Goal: Information Seeking & Learning: Learn about a topic

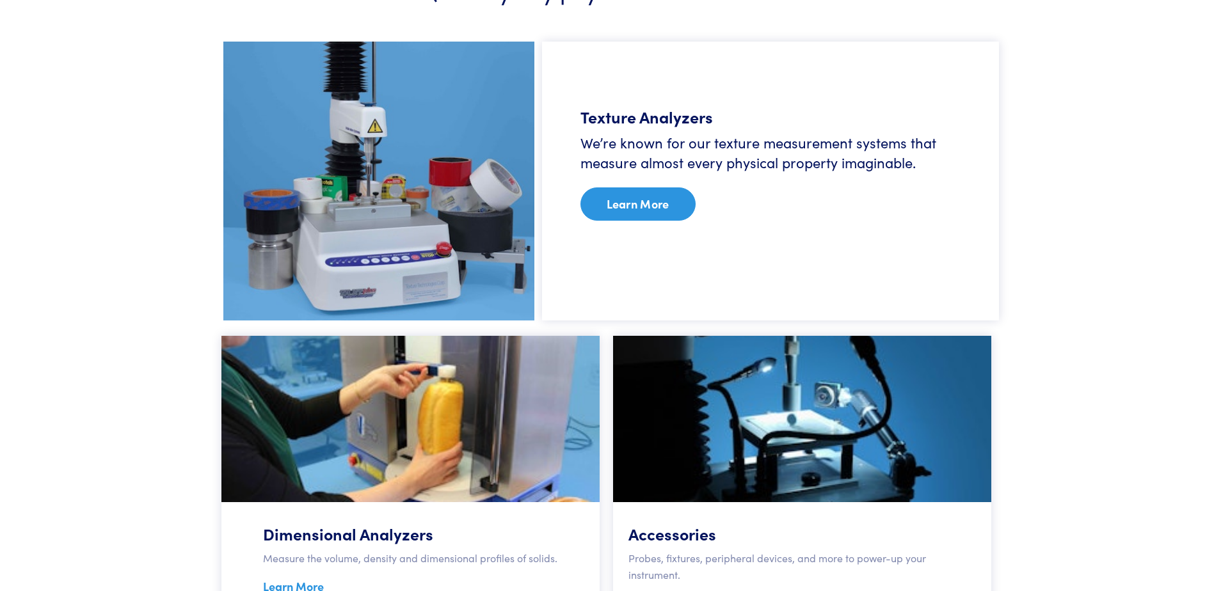
scroll to position [832, 0]
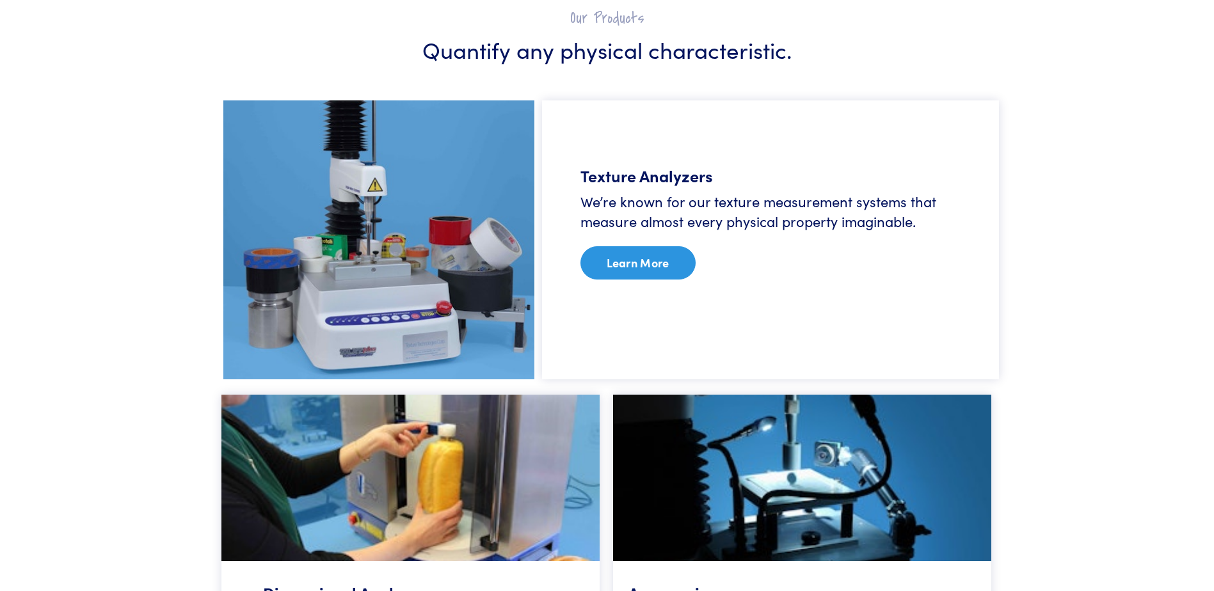
drag, startPoint x: 109, startPoint y: 337, endPoint x: 94, endPoint y: 170, distance: 167.1
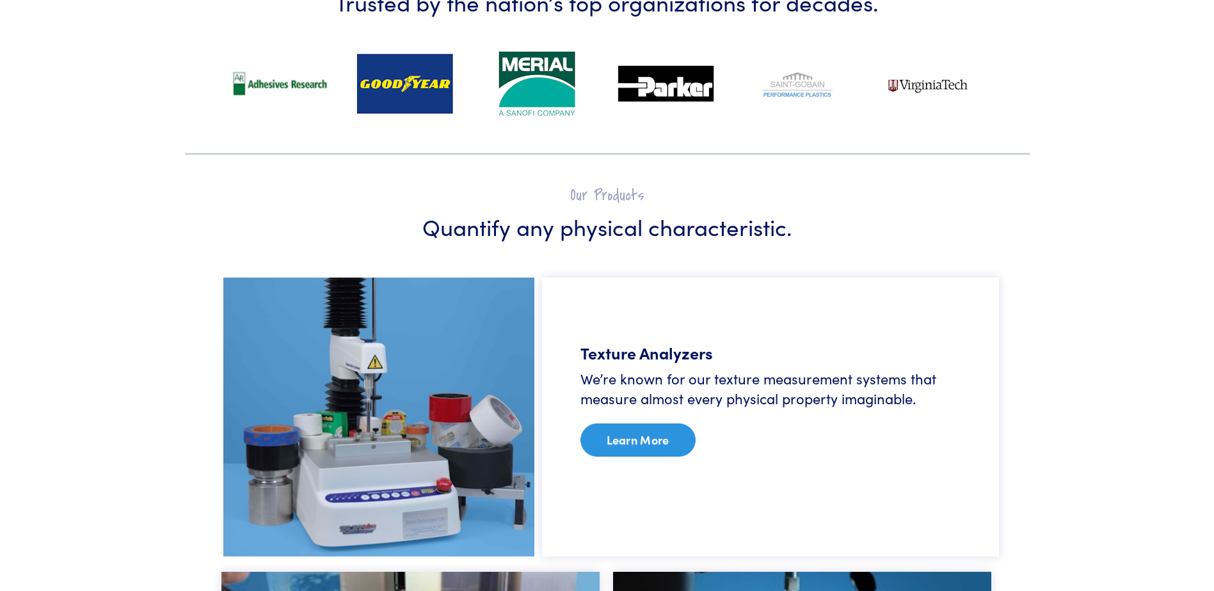
click at [627, 435] on link "Learn More" at bounding box center [638, 440] width 115 height 33
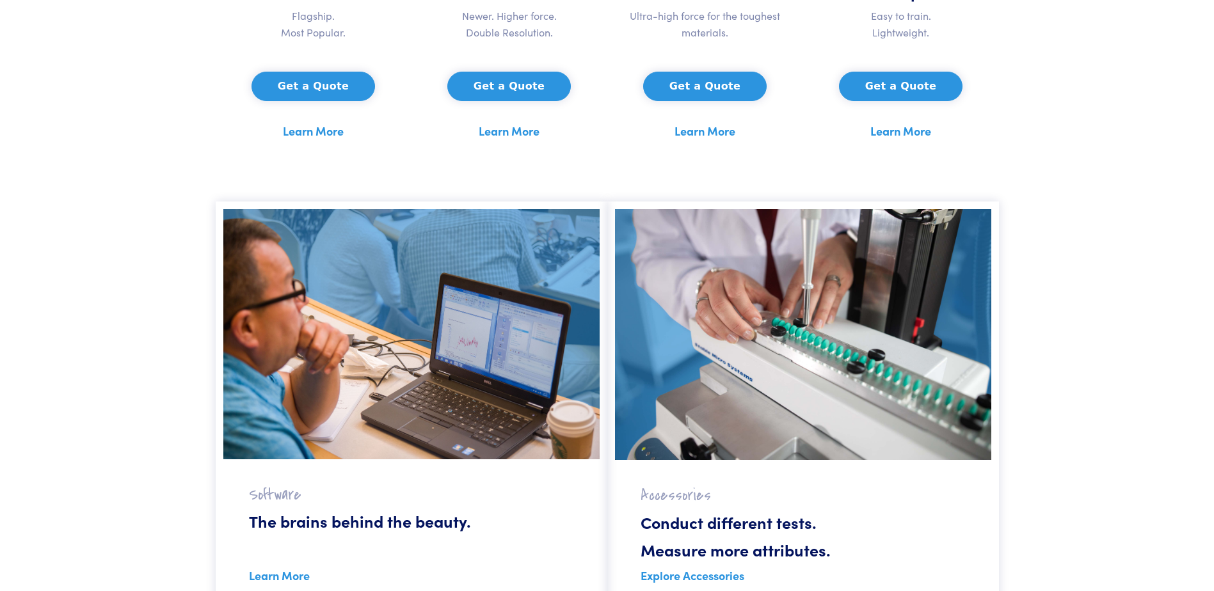
scroll to position [832, 0]
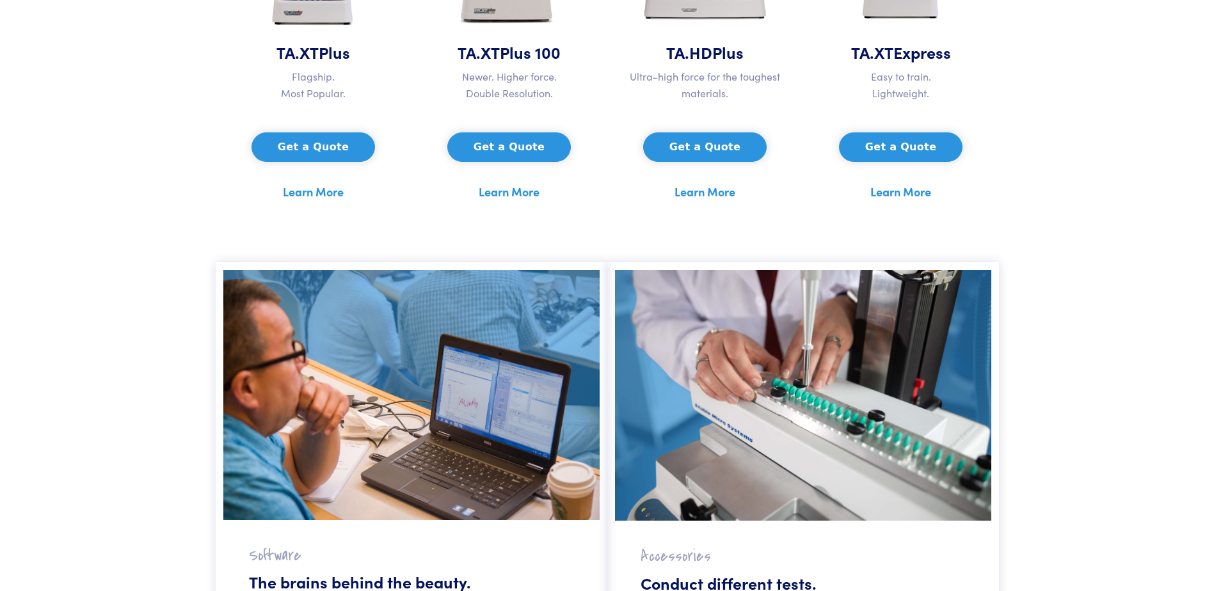
click at [336, 189] on link "Learn More" at bounding box center [313, 191] width 61 height 19
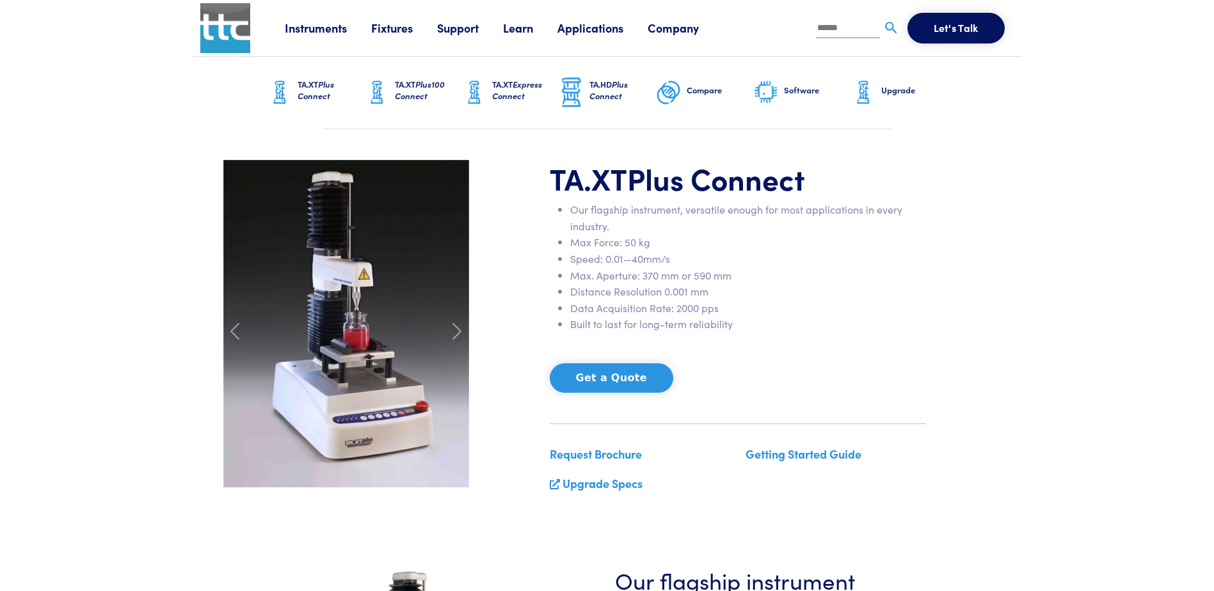
click at [286, 91] on img at bounding box center [280, 93] width 26 height 32
drag, startPoint x: 0, startPoint y: 0, endPoint x: 161, endPoint y: 103, distance: 190.9
click at [300, 88] on h6 "TA.XT Plus Connect" at bounding box center [331, 90] width 67 height 23
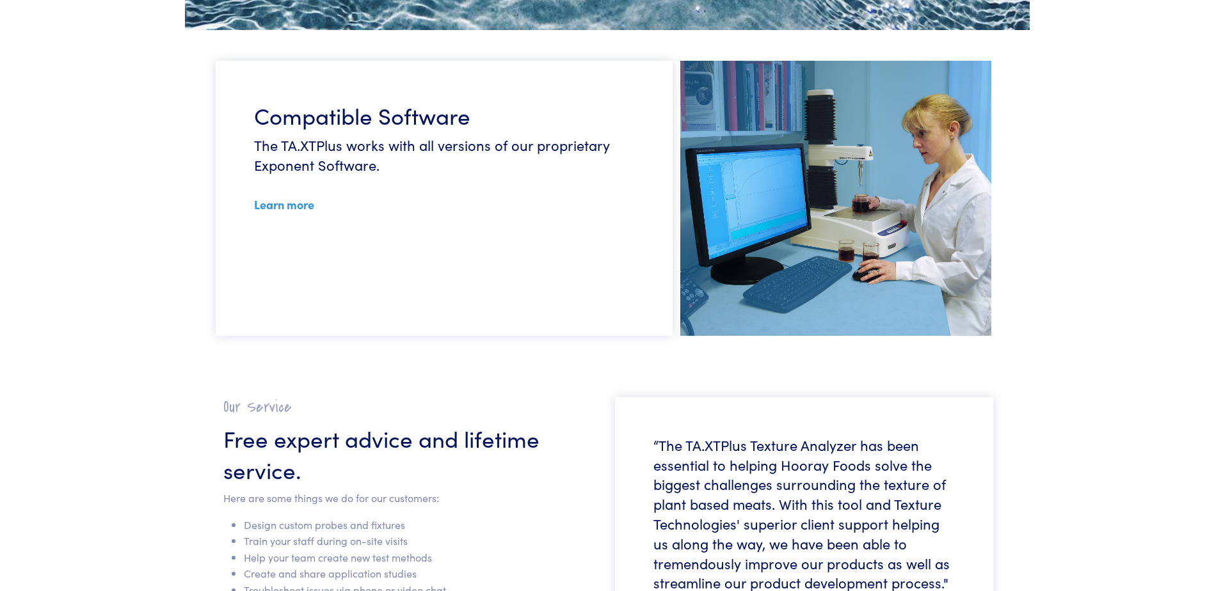
scroll to position [3073, 0]
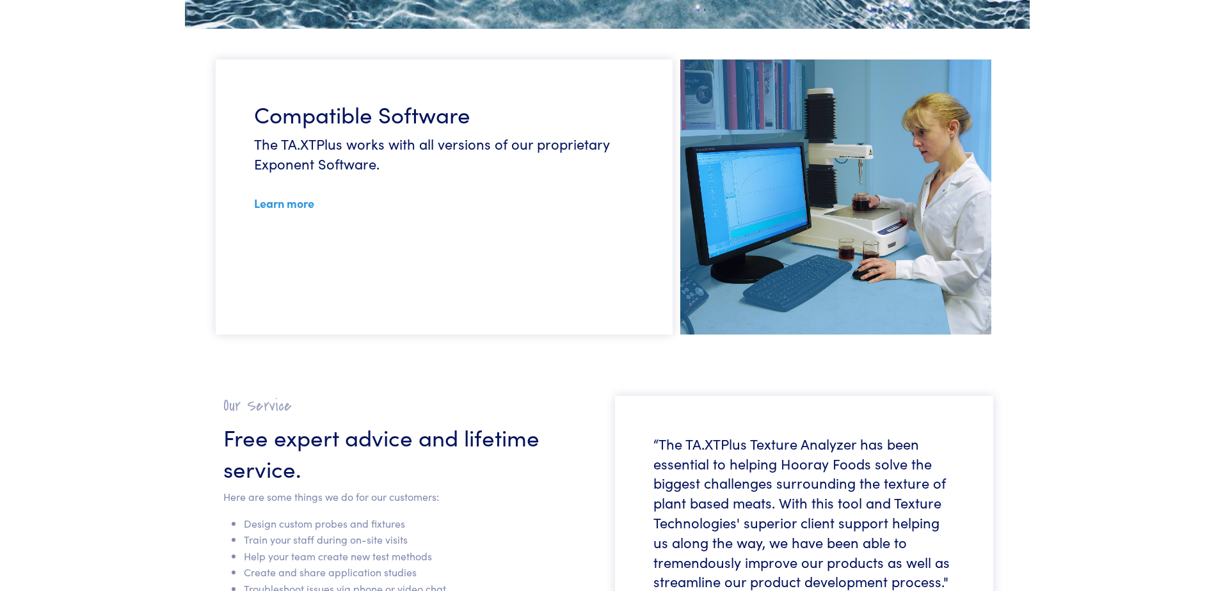
click at [285, 207] on link "Learn more" at bounding box center [284, 203] width 60 height 16
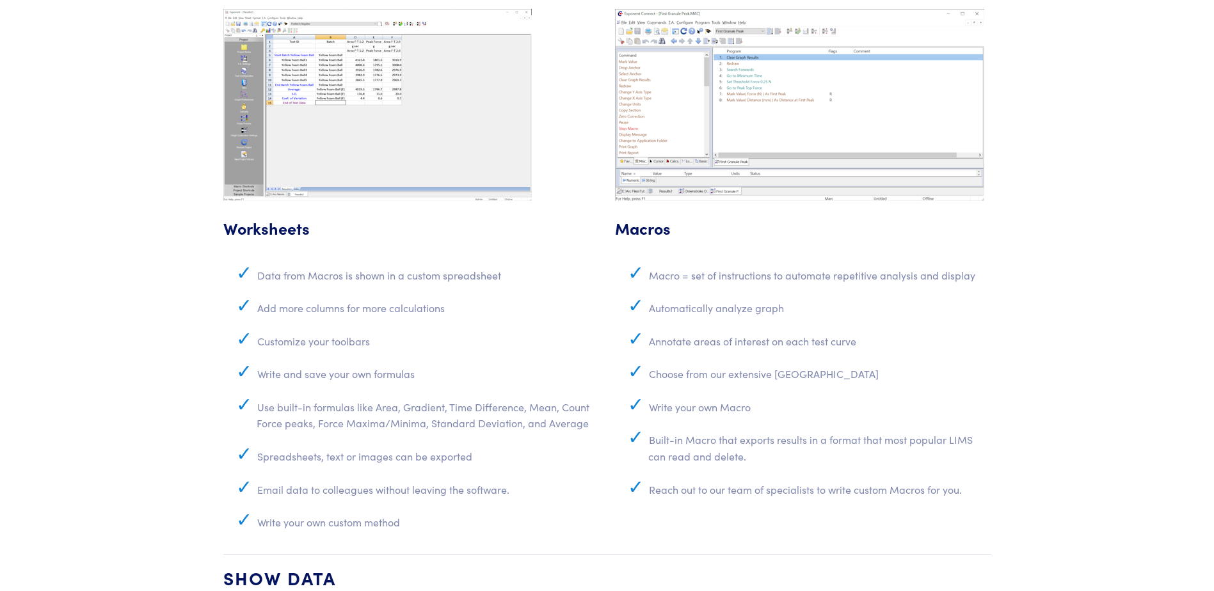
scroll to position [3713, 0]
